Goal: Use online tool/utility: Utilize a website feature to perform a specific function

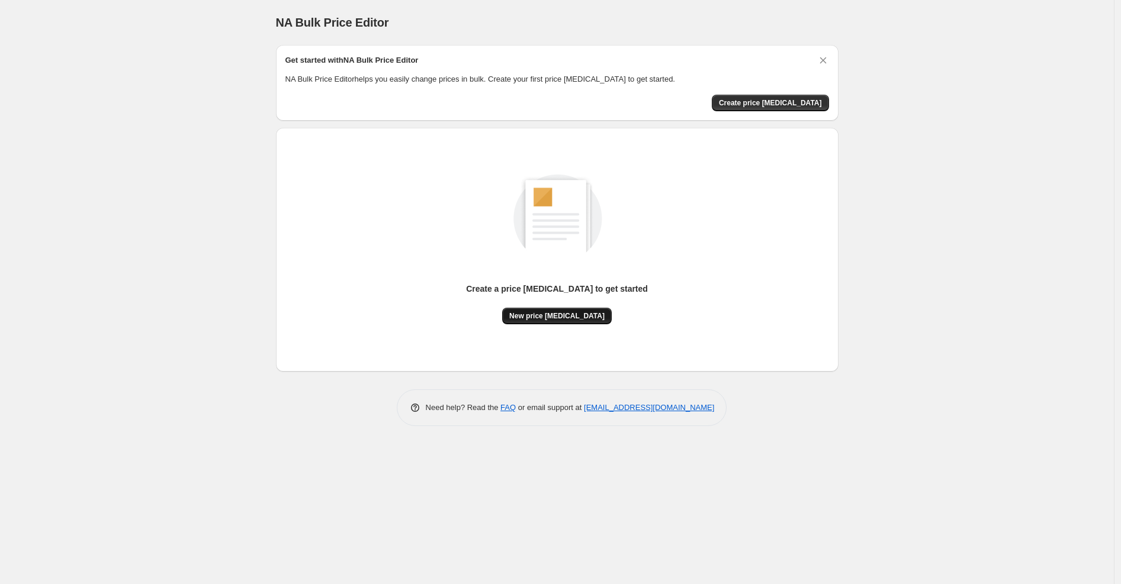
click at [551, 323] on button "New price change job" at bounding box center [557, 316] width 110 height 17
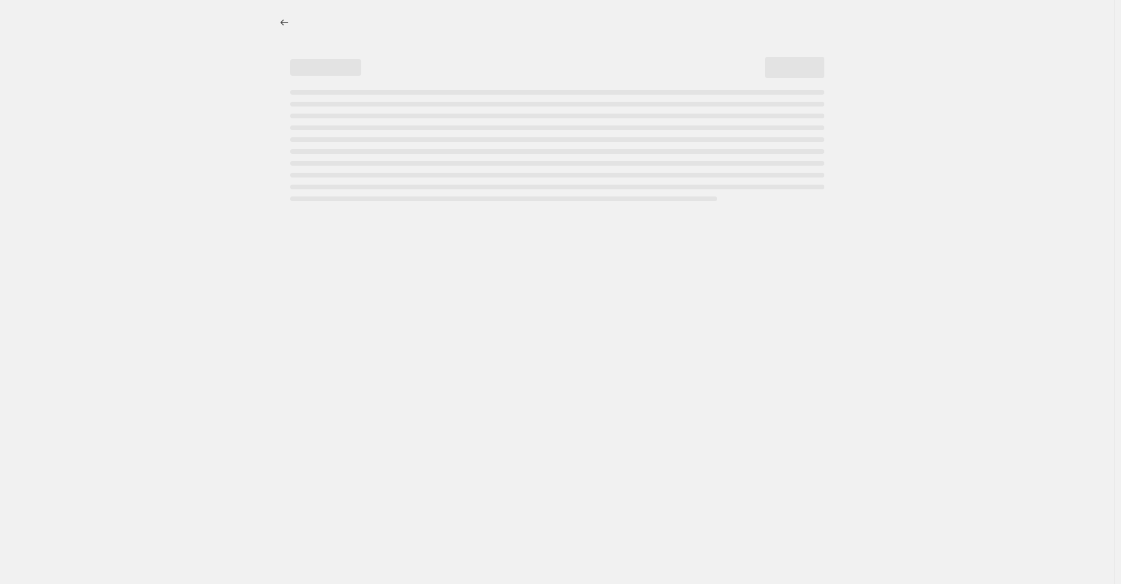
select select "percentage"
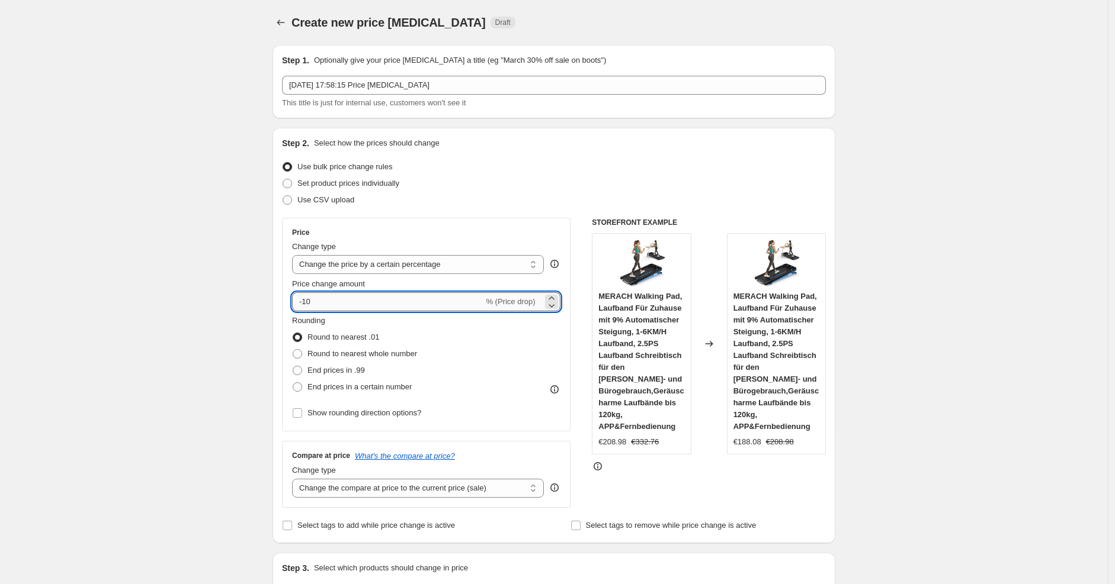
click at [437, 297] on input "-10" at bounding box center [387, 302] width 191 height 19
type input "-1"
type input "-25"
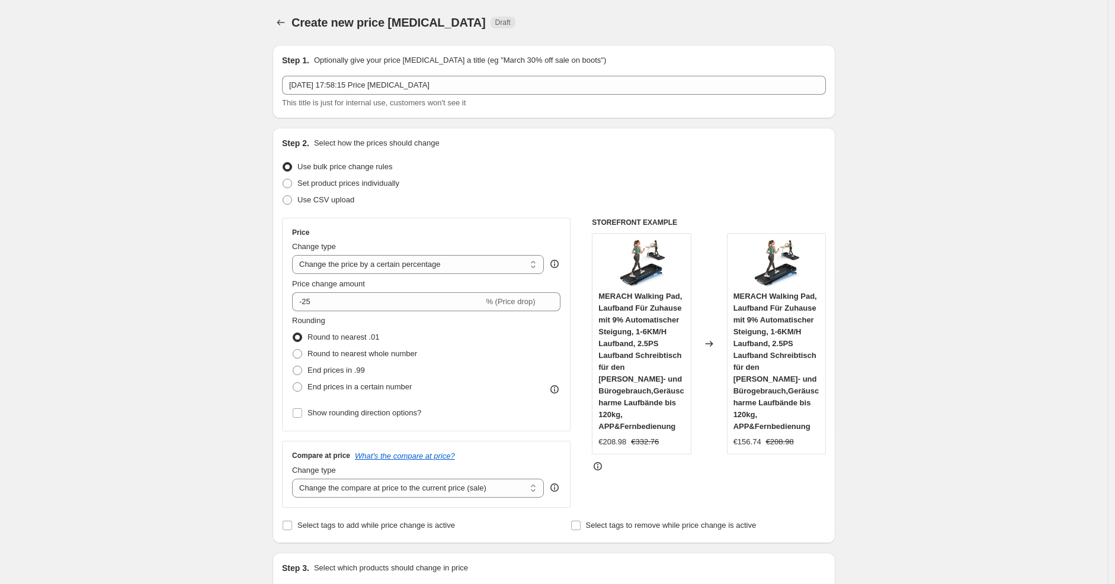
click at [596, 223] on h6 "STOREFRONT EXAMPLE" at bounding box center [709, 222] width 234 height 9
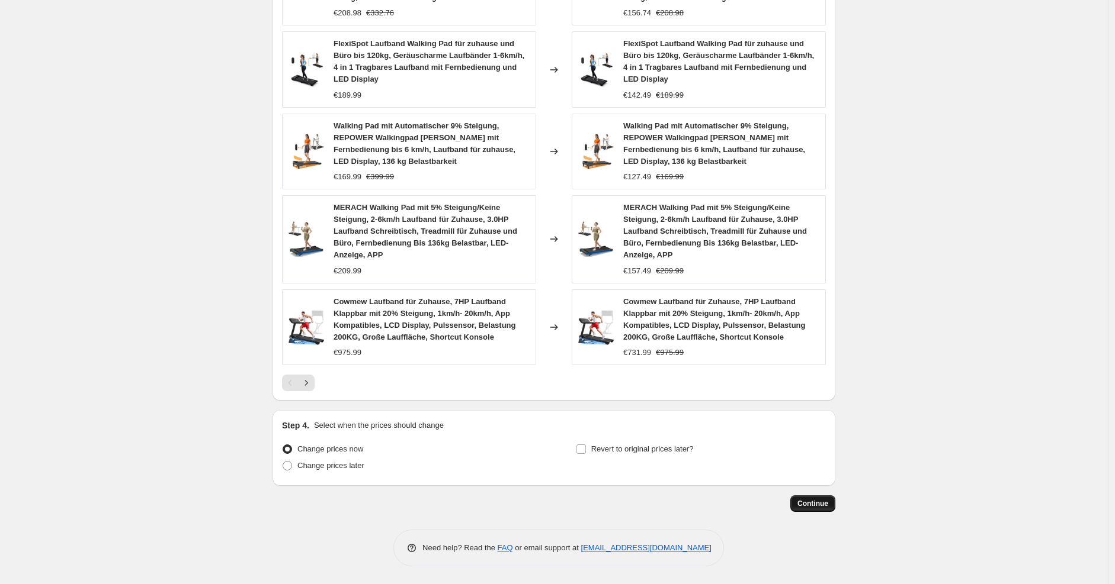
click at [827, 504] on span "Continue" at bounding box center [812, 503] width 31 height 9
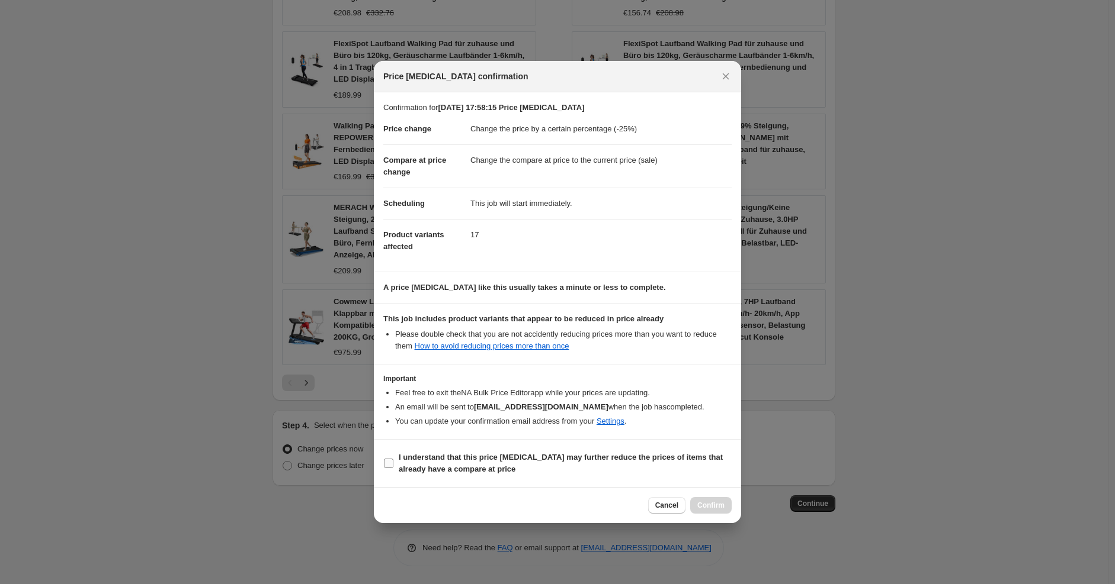
click at [625, 458] on b "I understand that this price change job may further reduce the prices of items …" at bounding box center [561, 463] width 324 height 21
click at [393, 459] on input "I understand that this price change job may further reduce the prices of items …" at bounding box center [388, 463] width 9 height 9
checkbox input "true"
click at [719, 511] on button "Confirm" at bounding box center [710, 505] width 41 height 17
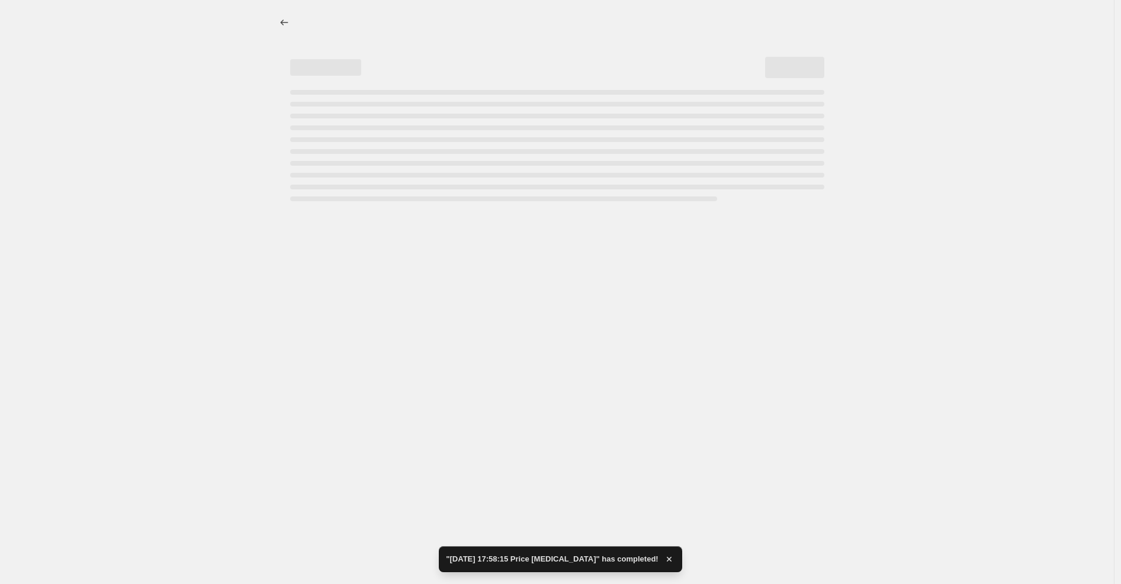
select select "percentage"
